Goal: Task Accomplishment & Management: Check status

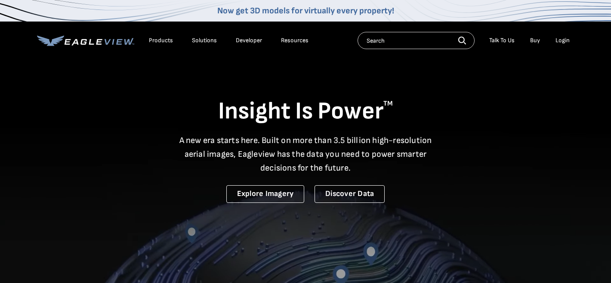
click at [565, 40] on div "Login" at bounding box center [562, 41] width 14 height 8
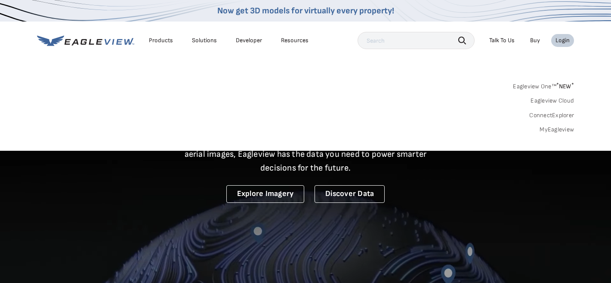
click at [565, 40] on div "Login" at bounding box center [562, 41] width 14 height 8
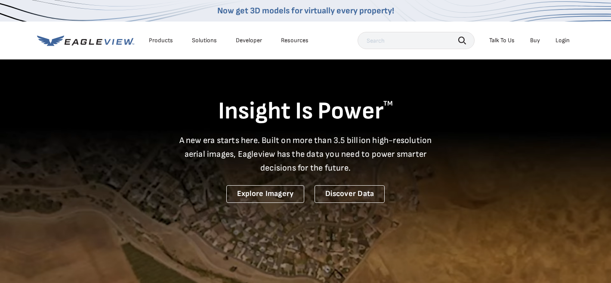
click at [565, 40] on div "Login" at bounding box center [562, 41] width 14 height 8
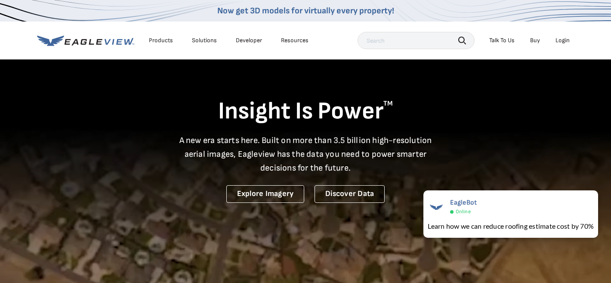
click at [560, 40] on div "Login" at bounding box center [562, 41] width 14 height 8
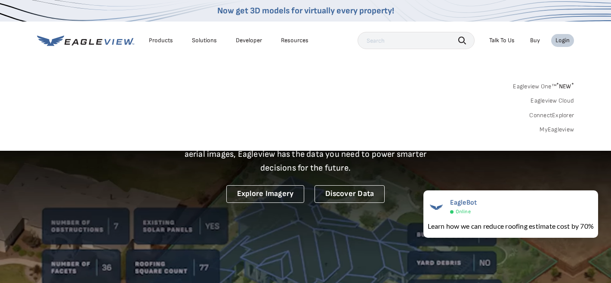
click at [551, 128] on link "MyEagleview" at bounding box center [557, 130] width 34 height 8
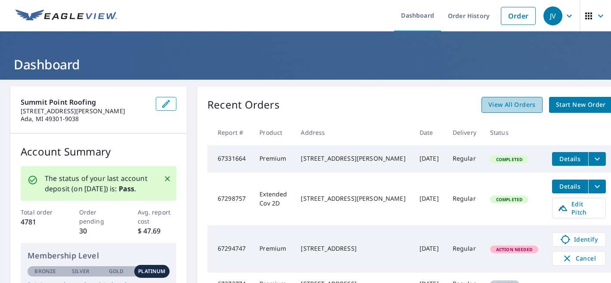
click at [488, 101] on span "View All Orders" at bounding box center [511, 104] width 47 height 11
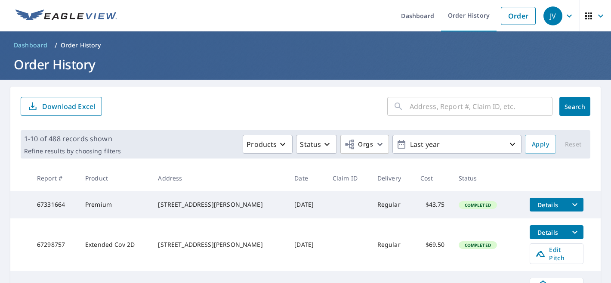
click at [427, 111] on input "text" at bounding box center [481, 106] width 143 height 24
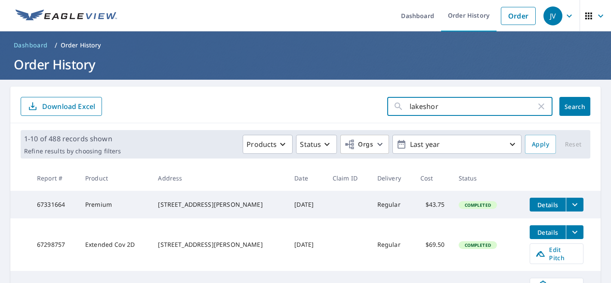
type input "lakeshore"
click button "Search" at bounding box center [574, 106] width 31 height 19
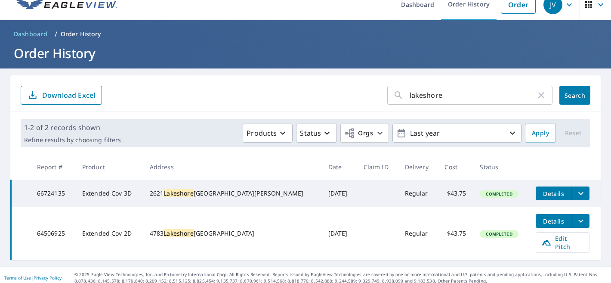
scroll to position [14, 0]
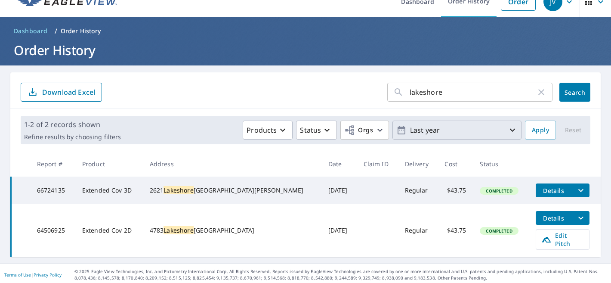
click at [513, 129] on icon "button" at bounding box center [512, 130] width 10 height 10
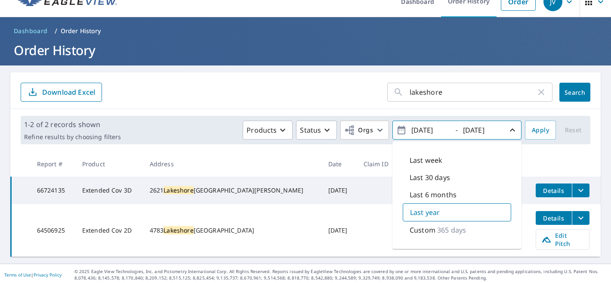
click at [452, 228] on p "365 days" at bounding box center [451, 230] width 29 height 10
click at [441, 228] on p "365 days" at bounding box center [452, 229] width 29 height 10
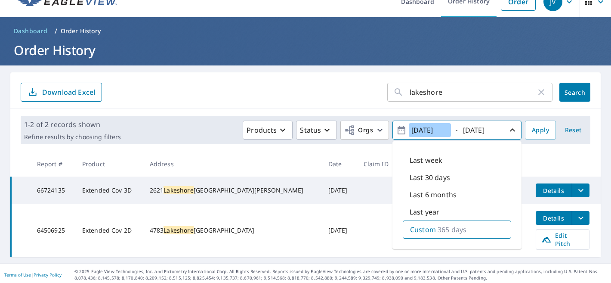
click at [448, 129] on input "2024/09/09" at bounding box center [430, 130] width 42 height 14
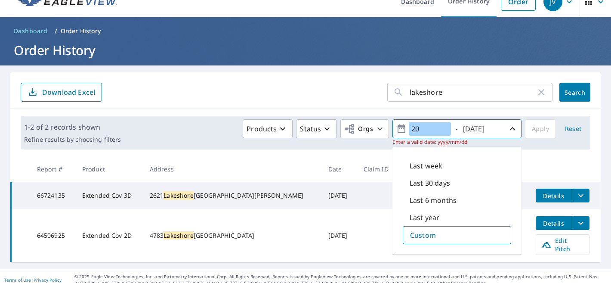
type input "2"
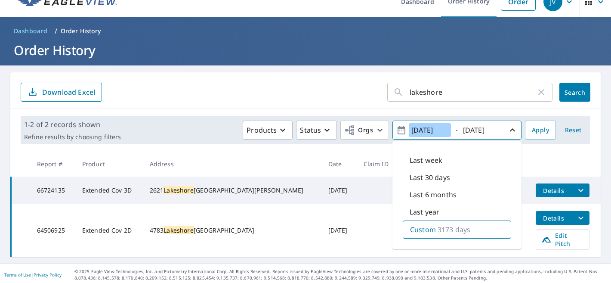
type input "2017/01/01"
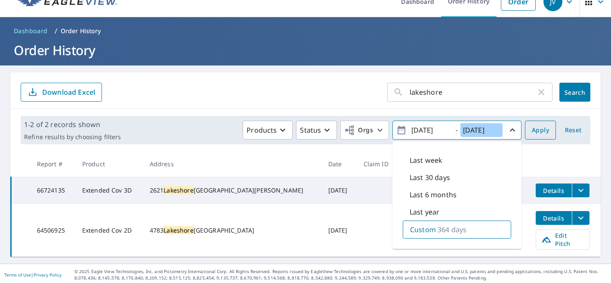
type input "2017/12/31"
click at [543, 130] on span "Apply" at bounding box center [540, 130] width 17 height 11
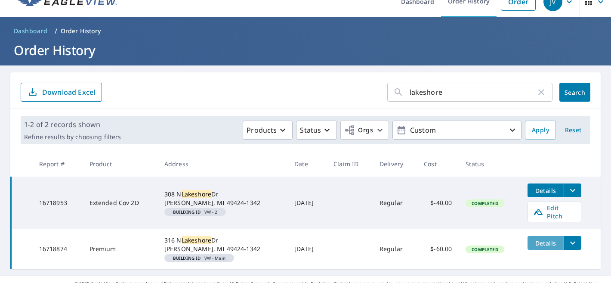
click at [540, 239] on span "Details" at bounding box center [546, 243] width 26 height 8
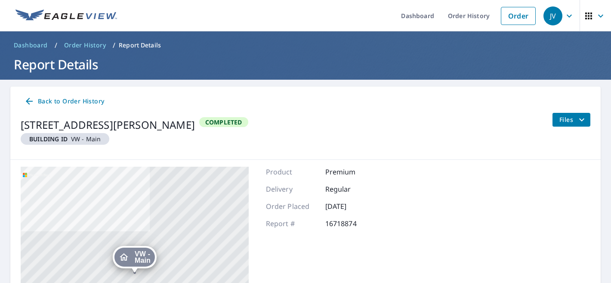
click at [583, 120] on icon "filesDropdownBtn-16718874" at bounding box center [581, 119] width 5 height 3
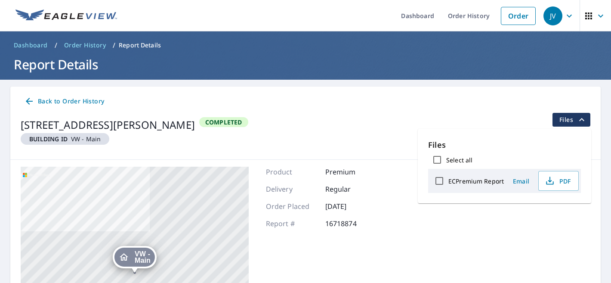
click at [473, 182] on label "ECPremium Report" at bounding box center [476, 181] width 56 height 8
click at [448, 182] on input "ECPremium Report" at bounding box center [439, 181] width 18 height 18
checkbox input "true"
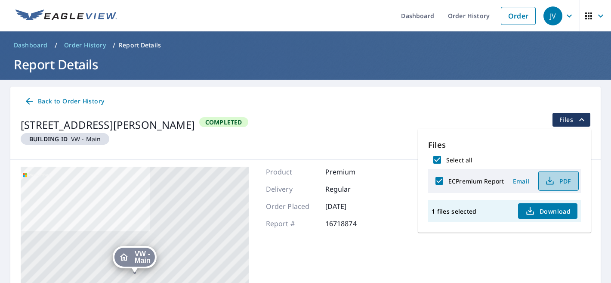
click at [567, 182] on span "PDF" at bounding box center [558, 181] width 28 height 10
